Goal: Task Accomplishment & Management: Complete application form

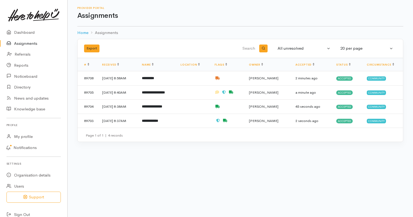
click at [21, 42] on link "Assignments" at bounding box center [33, 43] width 67 height 11
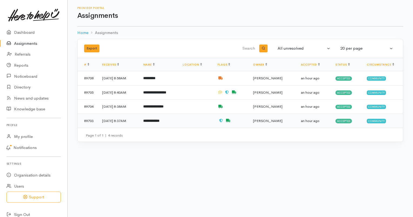
click at [159, 122] on b "**********" at bounding box center [151, 121] width 16 height 4
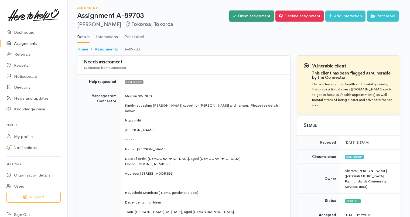
click at [243, 14] on link "Finish assignment" at bounding box center [252, 16] width 45 height 11
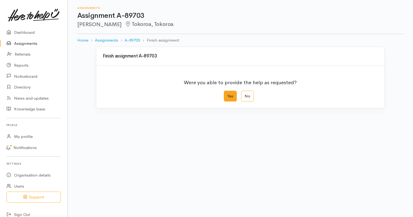
click at [233, 96] on label "Yes" at bounding box center [230, 96] width 13 height 11
click at [227, 94] on input "Yes" at bounding box center [226, 93] width 4 height 4
radio input "true"
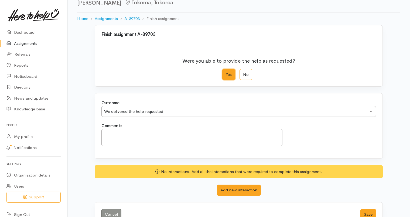
scroll to position [36, 0]
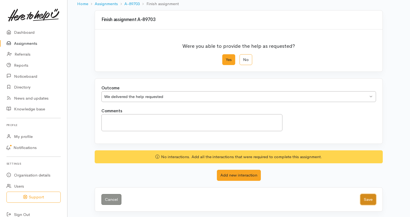
click at [375, 196] on button "Save" at bounding box center [369, 199] width 16 height 11
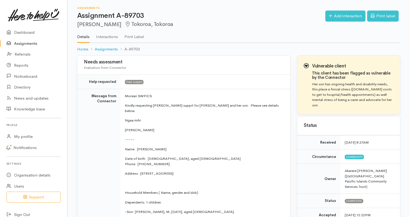
click at [27, 44] on link "Assignments" at bounding box center [33, 43] width 67 height 11
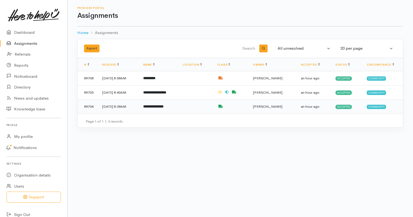
click at [163, 106] on b "**********" at bounding box center [153, 107] width 20 height 4
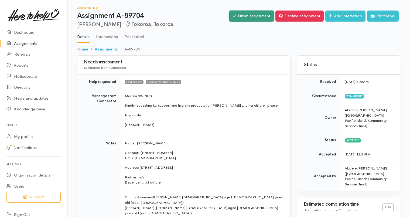
click at [240, 18] on link "Finish assignment" at bounding box center [252, 16] width 45 height 11
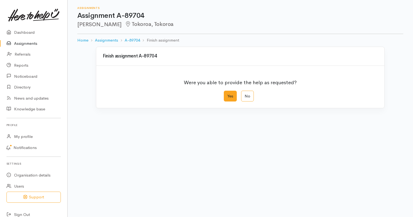
click at [226, 95] on label "Yes" at bounding box center [230, 96] width 13 height 11
click at [226, 94] on input "Yes" at bounding box center [226, 93] width 4 height 4
radio input "true"
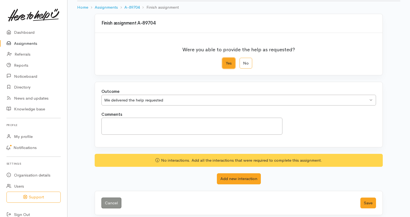
scroll to position [36, 0]
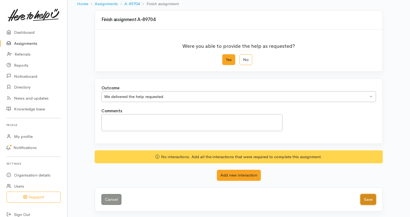
click at [367, 199] on button "Save" at bounding box center [369, 199] width 16 height 11
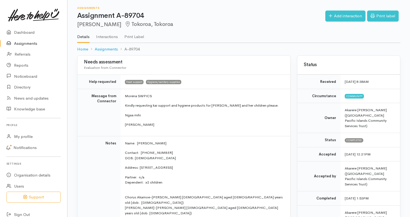
click at [21, 42] on link "Assignments" at bounding box center [33, 43] width 67 height 11
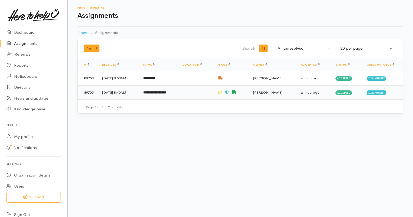
click at [229, 92] on td at bounding box center [230, 92] width 35 height 14
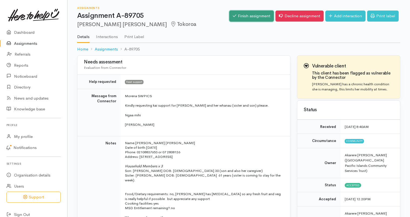
click at [241, 17] on link "Finish assignment" at bounding box center [252, 16] width 45 height 11
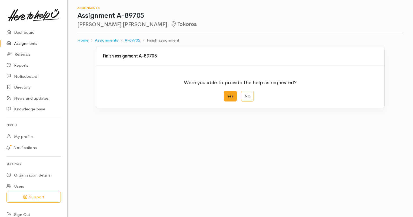
click at [230, 97] on label "Yes" at bounding box center [230, 96] width 13 height 11
click at [227, 94] on input "Yes" at bounding box center [226, 93] width 4 height 4
radio input "true"
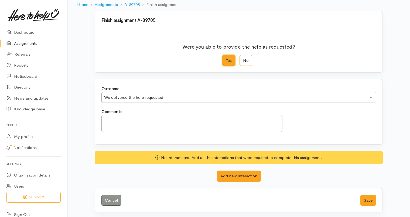
scroll to position [36, 0]
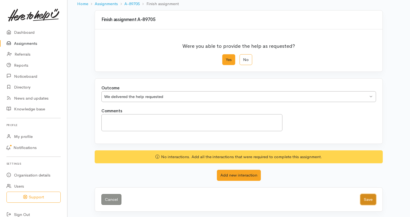
click at [371, 196] on button "Save" at bounding box center [369, 199] width 16 height 11
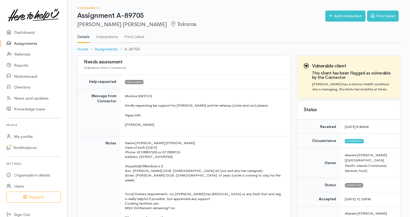
click at [23, 47] on link "Assignments" at bounding box center [33, 43] width 67 height 11
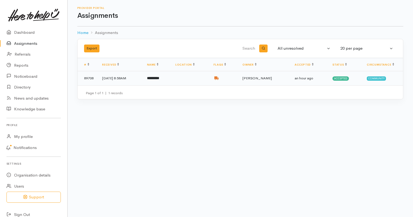
click at [223, 82] on td at bounding box center [223, 78] width 29 height 14
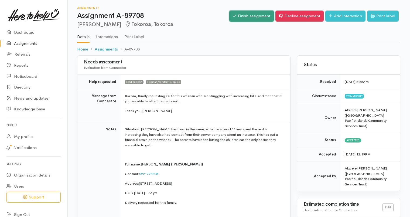
click at [238, 18] on link "Finish assignment" at bounding box center [252, 16] width 45 height 11
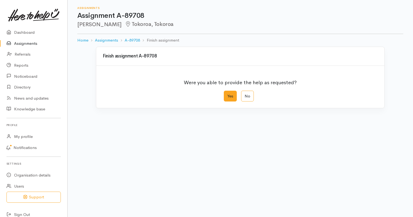
click at [226, 99] on label "Yes" at bounding box center [230, 96] width 13 height 11
click at [226, 94] on input "Yes" at bounding box center [226, 93] width 4 height 4
radio input "true"
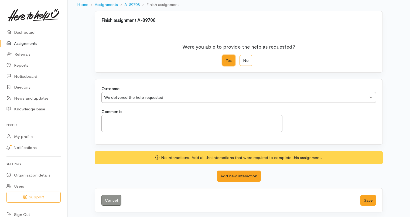
scroll to position [36, 0]
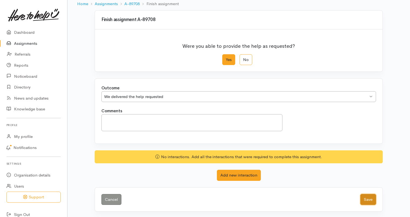
click at [373, 201] on button "Save" at bounding box center [369, 199] width 16 height 11
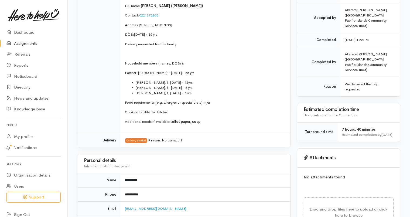
scroll to position [243, 0]
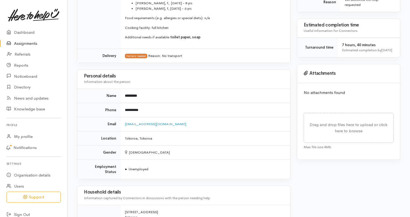
click at [29, 41] on link "Assignments" at bounding box center [33, 43] width 67 height 11
